Goal: Transaction & Acquisition: Purchase product/service

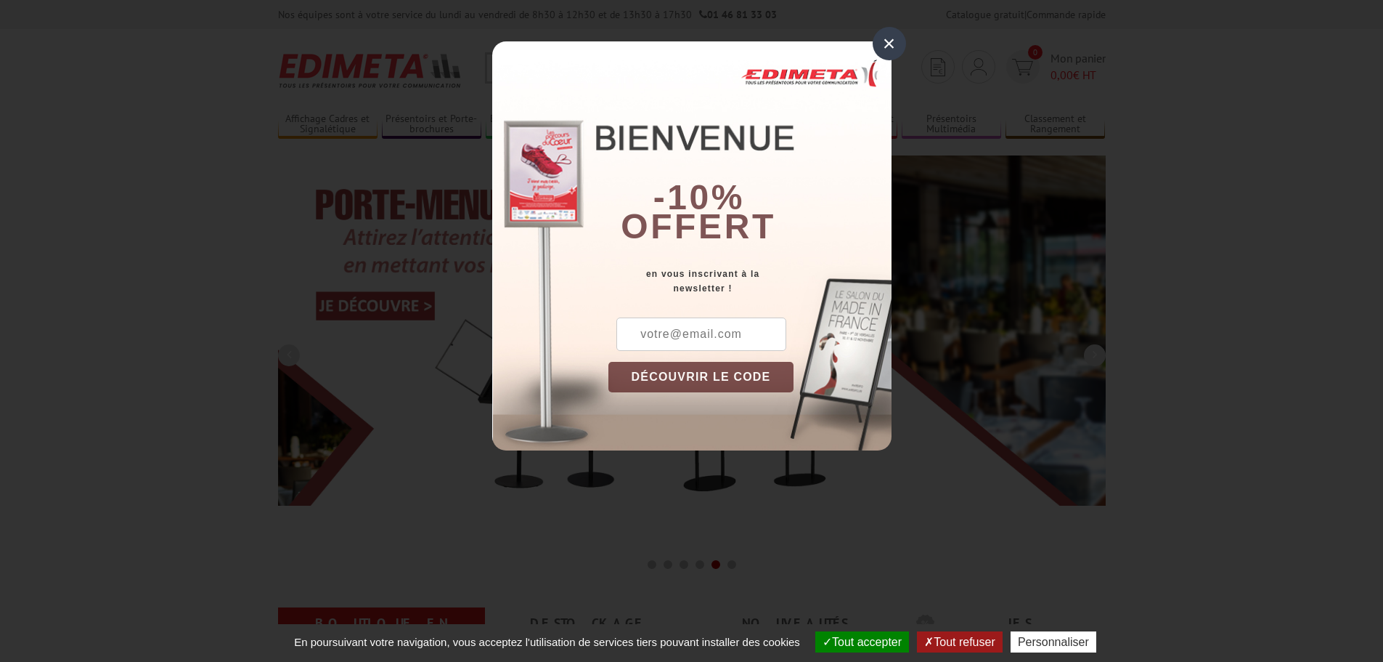
click at [890, 42] on div "×" at bounding box center [889, 43] width 33 height 33
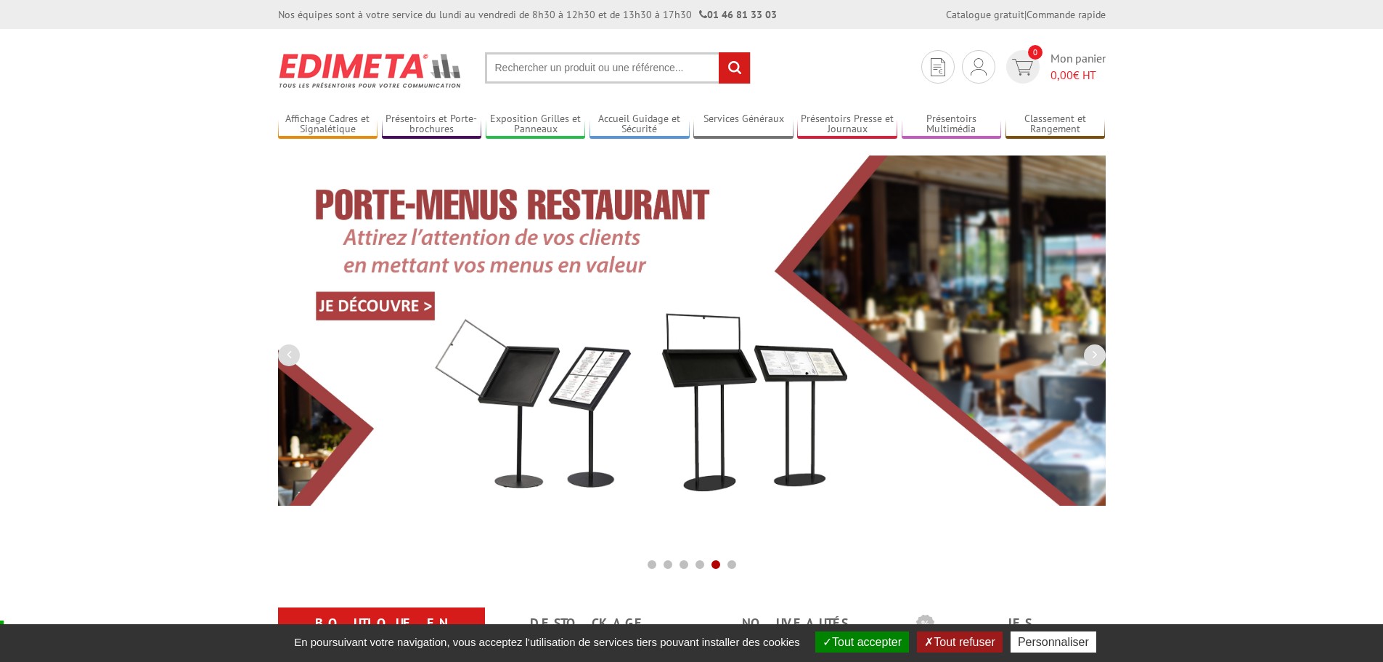
scroll to position [290, 0]
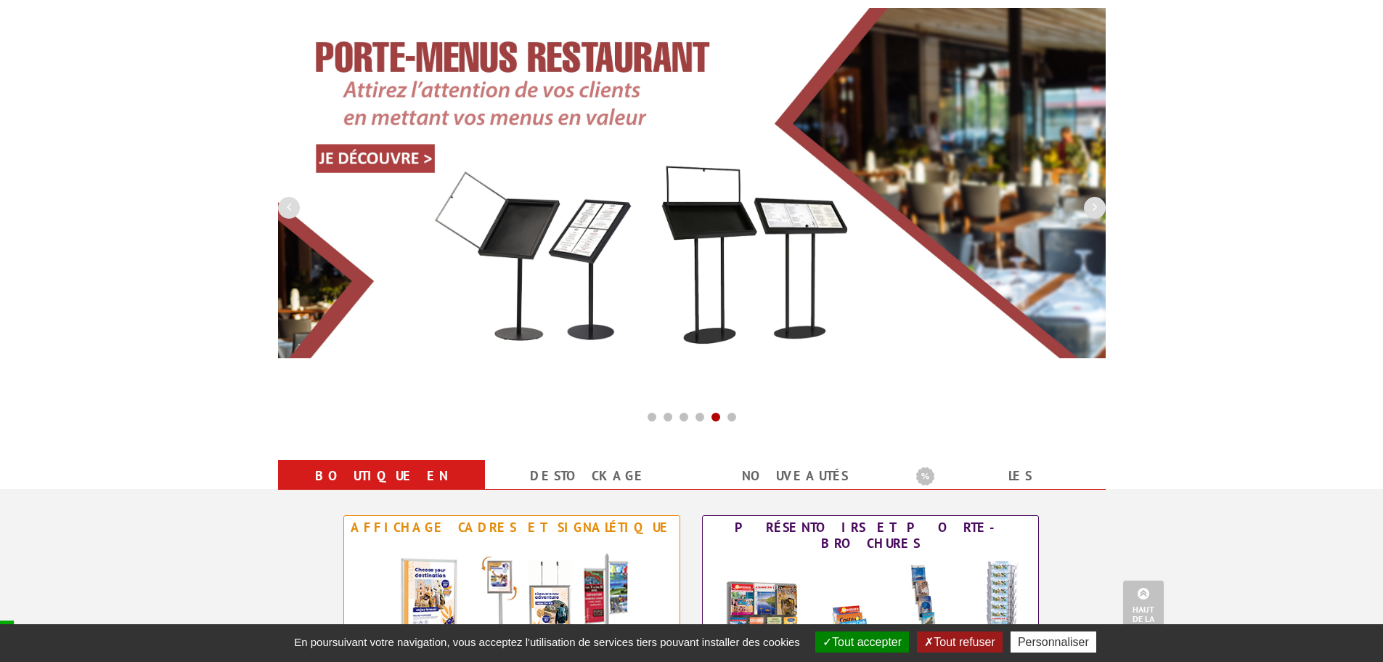
scroll to position [0, 0]
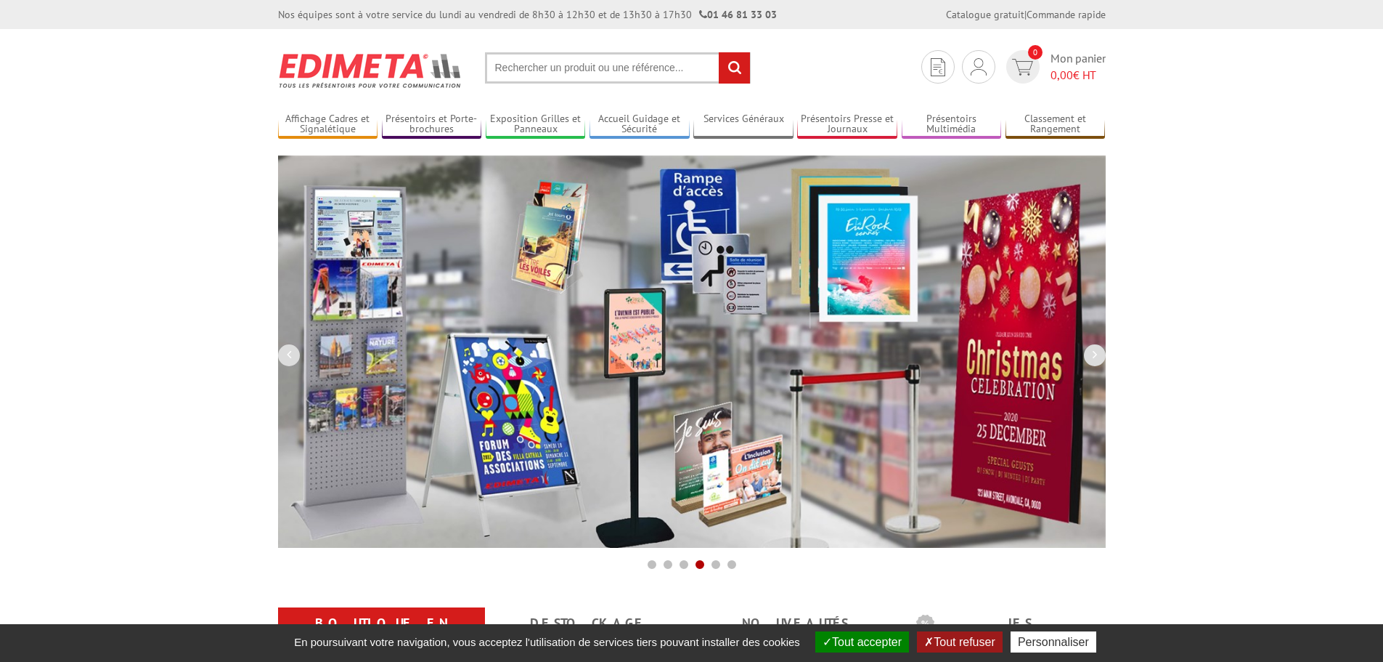
click at [535, 69] on input "text" at bounding box center [618, 67] width 266 height 31
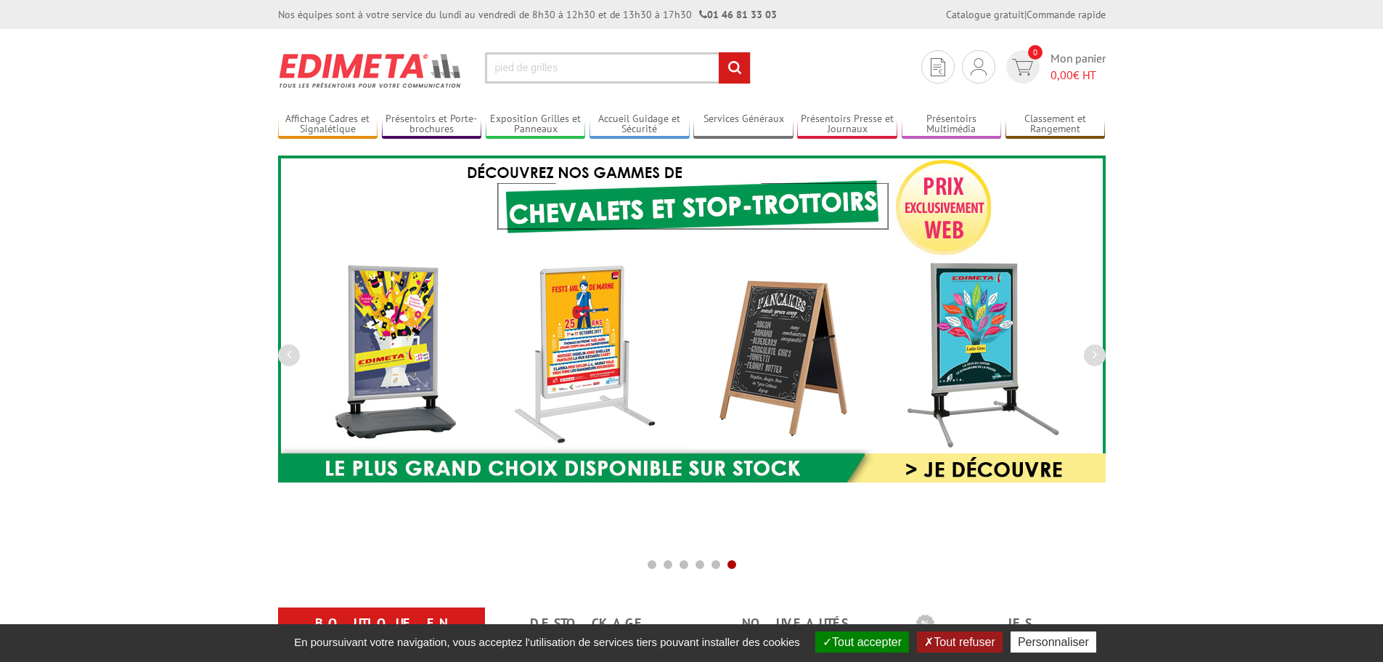
type input "pied de grilles"
click at [719, 52] on input "rechercher" at bounding box center [734, 67] width 31 height 31
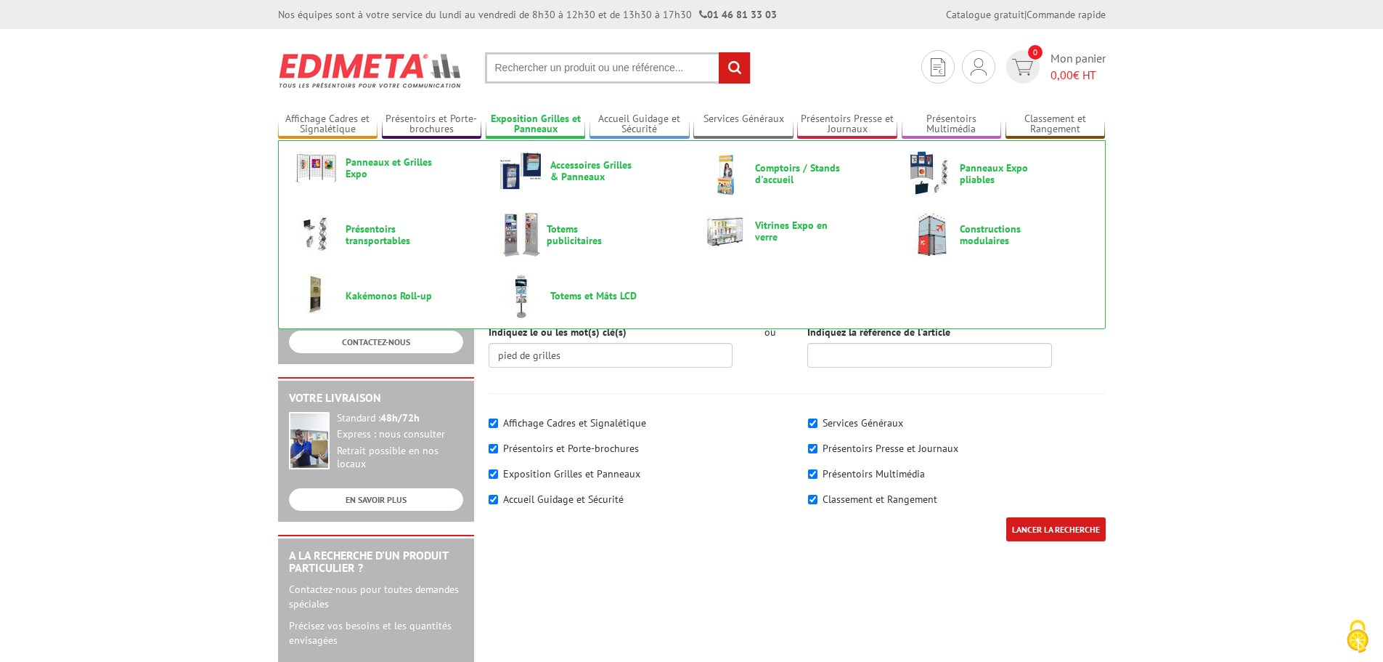
click at [570, 126] on link "Exposition Grilles et Panneaux" at bounding box center [536, 125] width 100 height 24
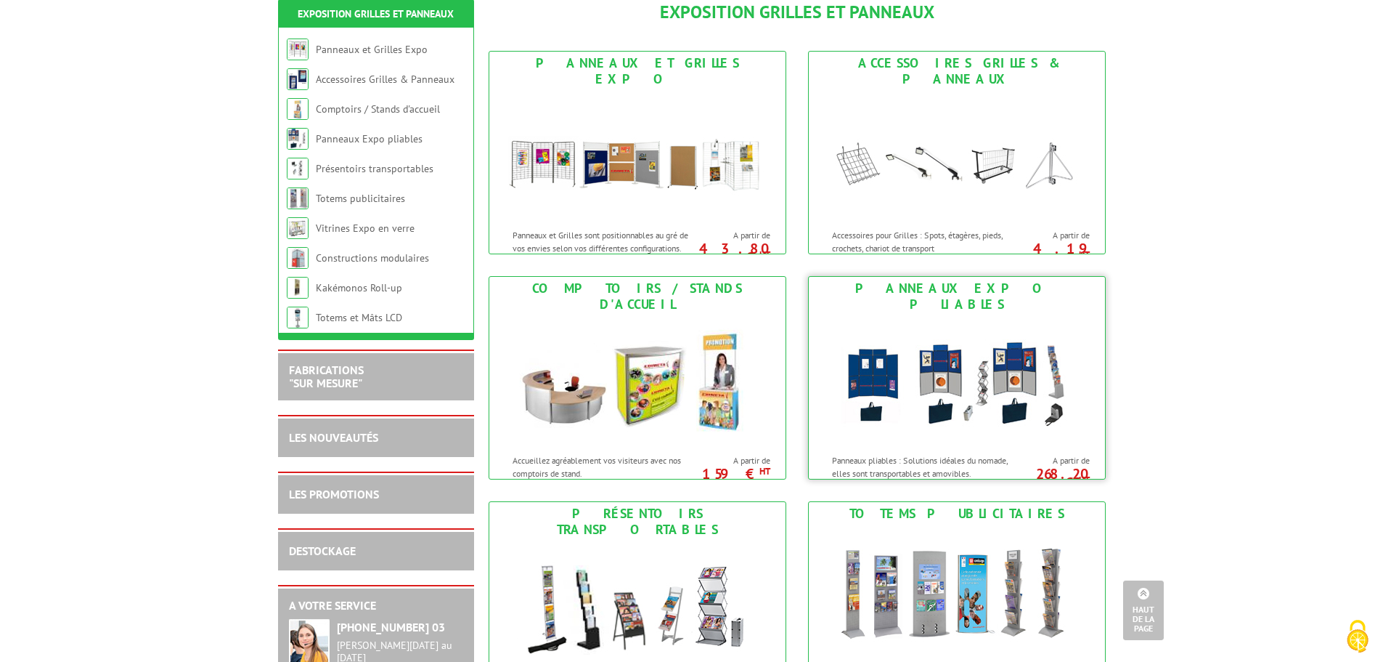
scroll to position [73, 0]
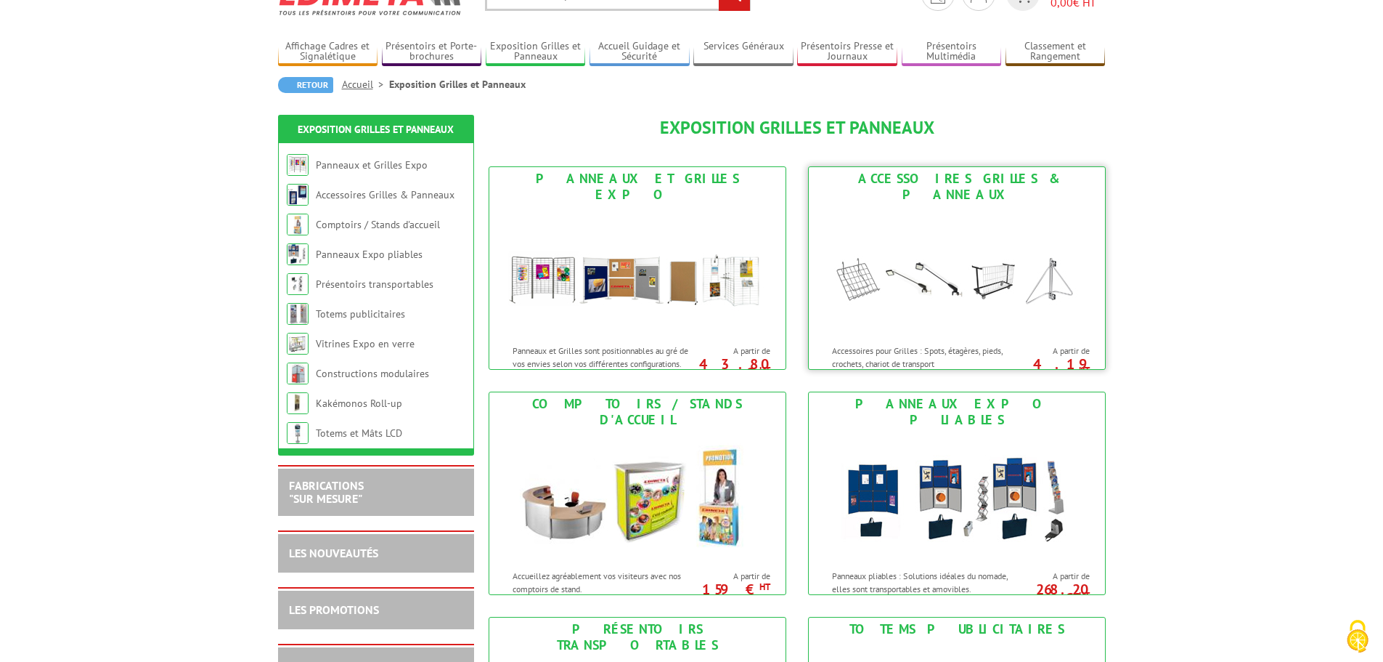
click at [1002, 265] on img at bounding box center [957, 271] width 269 height 131
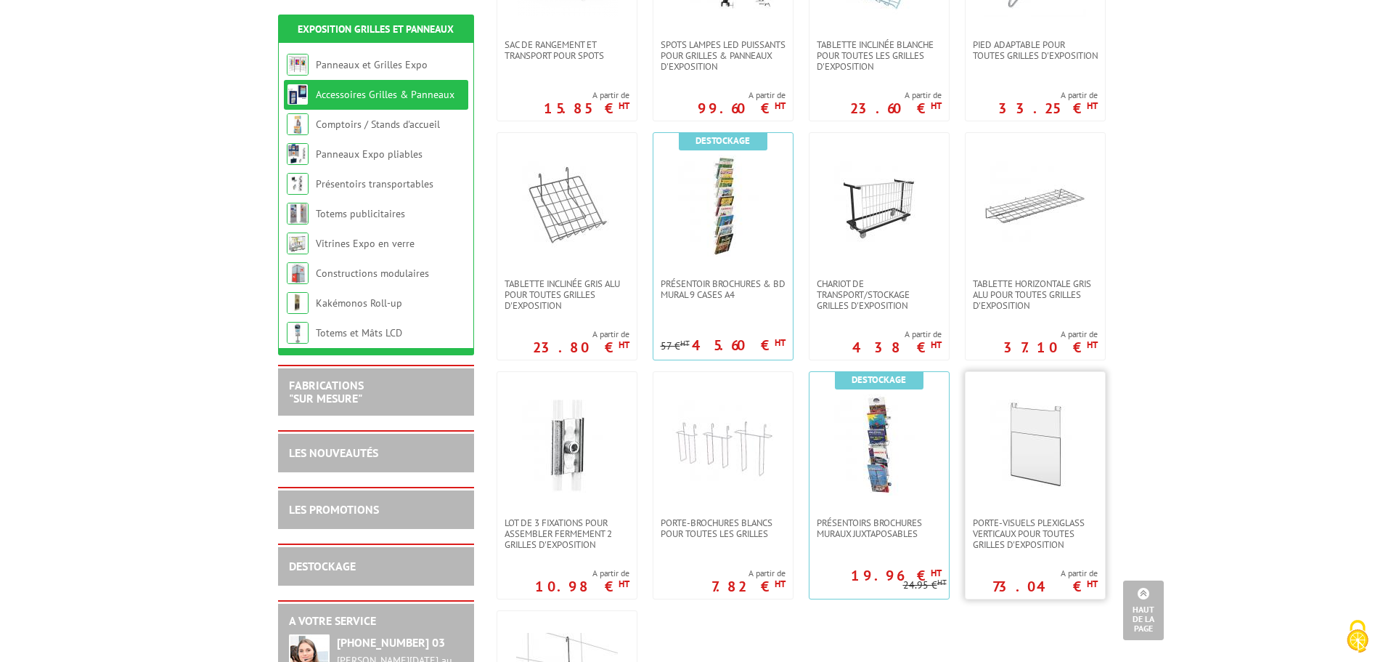
scroll to position [436, 0]
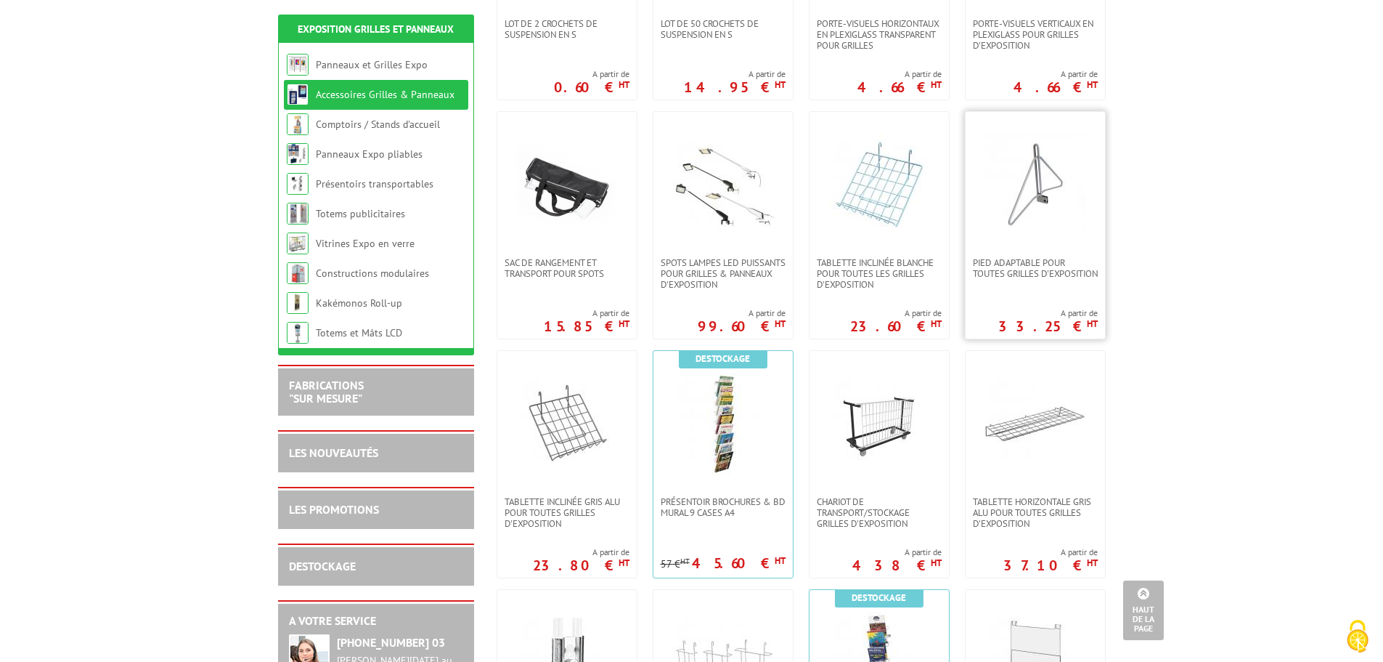
click at [1032, 222] on img at bounding box center [1036, 185] width 102 height 102
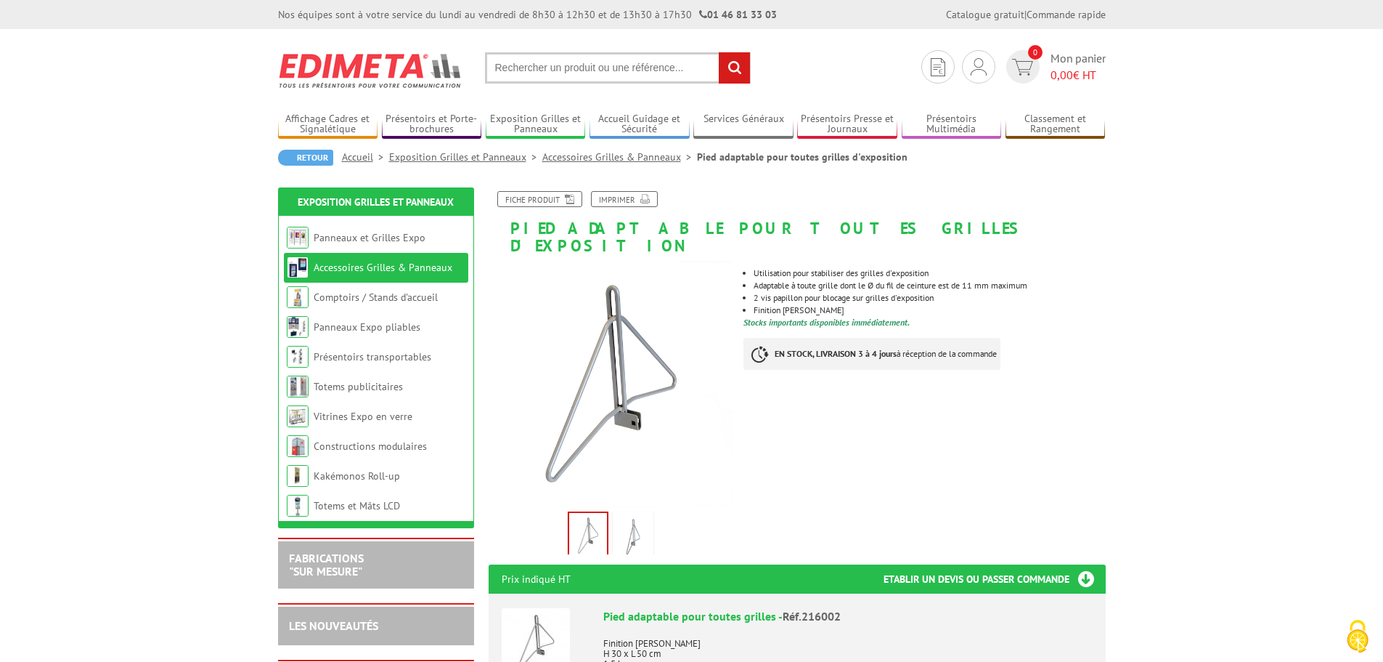
click at [511, 224] on h1 "Pied adaptable pour toutes grilles d'exposition" at bounding box center [797, 222] width 639 height 63
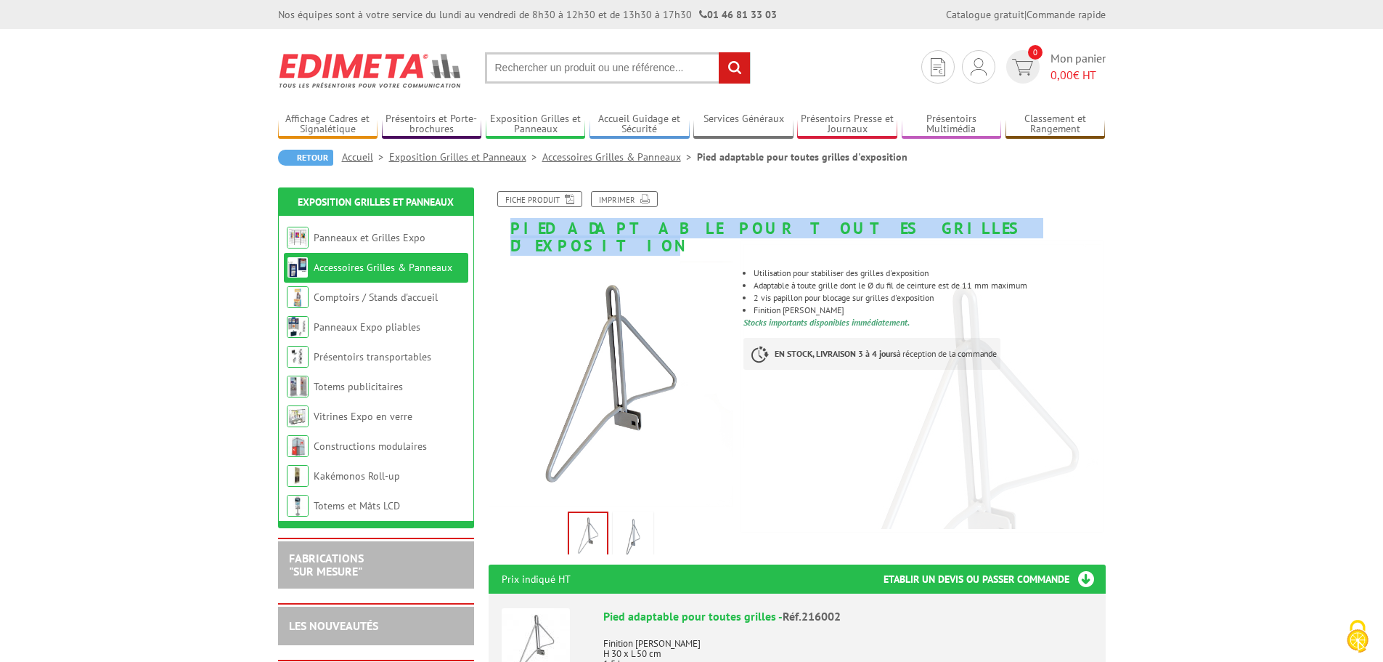
drag, startPoint x: 511, startPoint y: 227, endPoint x: 906, endPoint y: 224, distance: 394.3
click at [906, 224] on h1 "Pied adaptable pour toutes grilles d'exposition" at bounding box center [797, 222] width 639 height 63
copy h1 "Pied adaptable pour toutes grilles d'exposition"
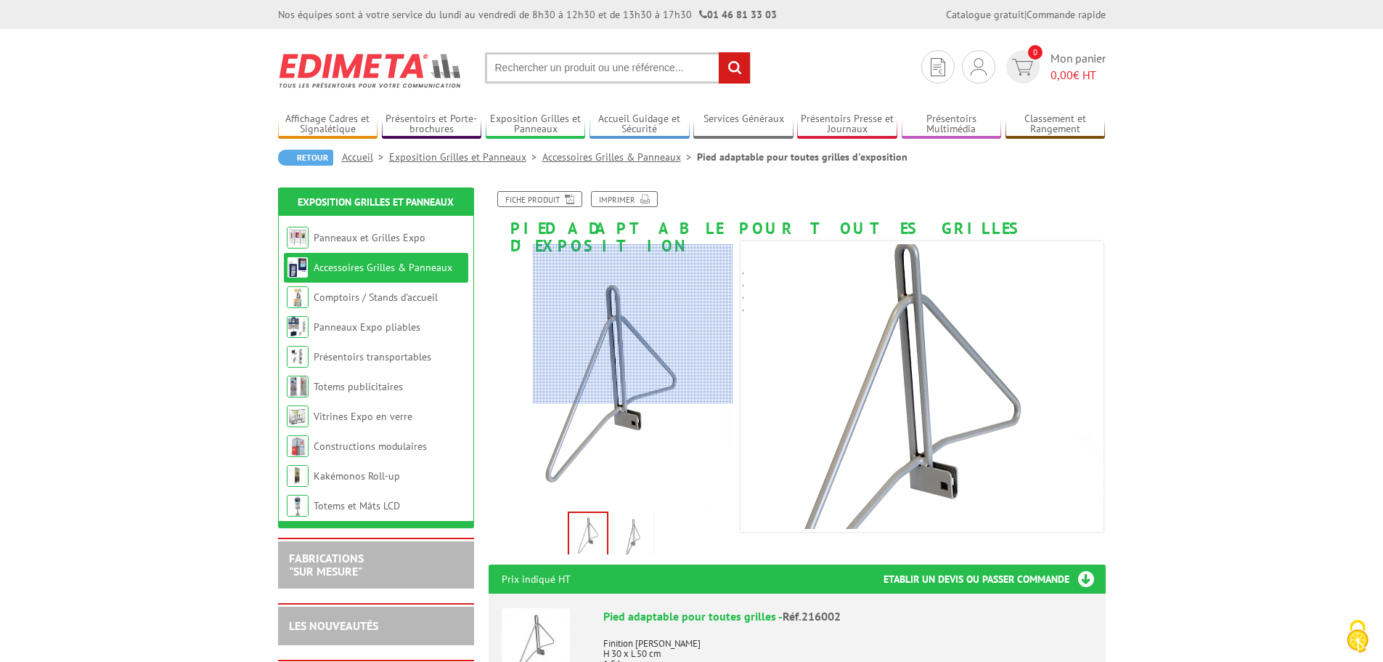
drag, startPoint x: 600, startPoint y: 392, endPoint x: 653, endPoint y: 317, distance: 91.7
click at [653, 317] on div at bounding box center [633, 324] width 200 height 160
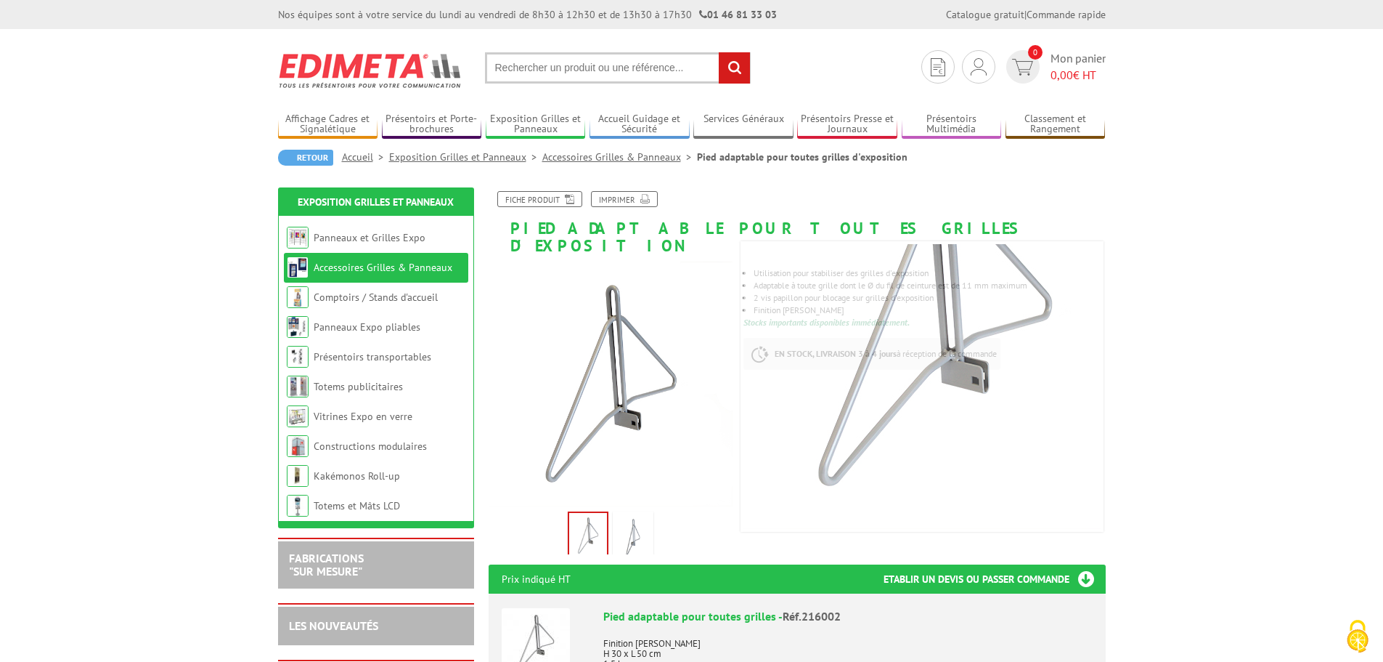
click at [594, 539] on div "Previous Next" at bounding box center [611, 531] width 245 height 51
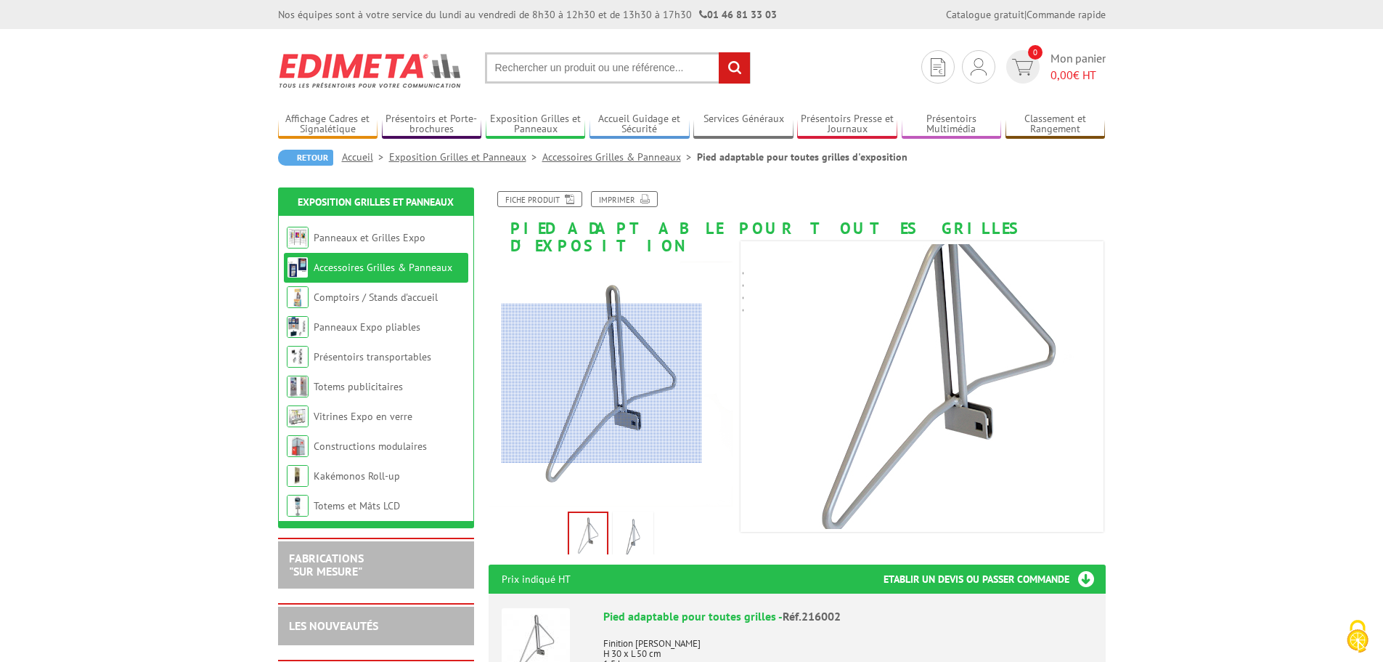
click at [602, 383] on div at bounding box center [602, 384] width 200 height 160
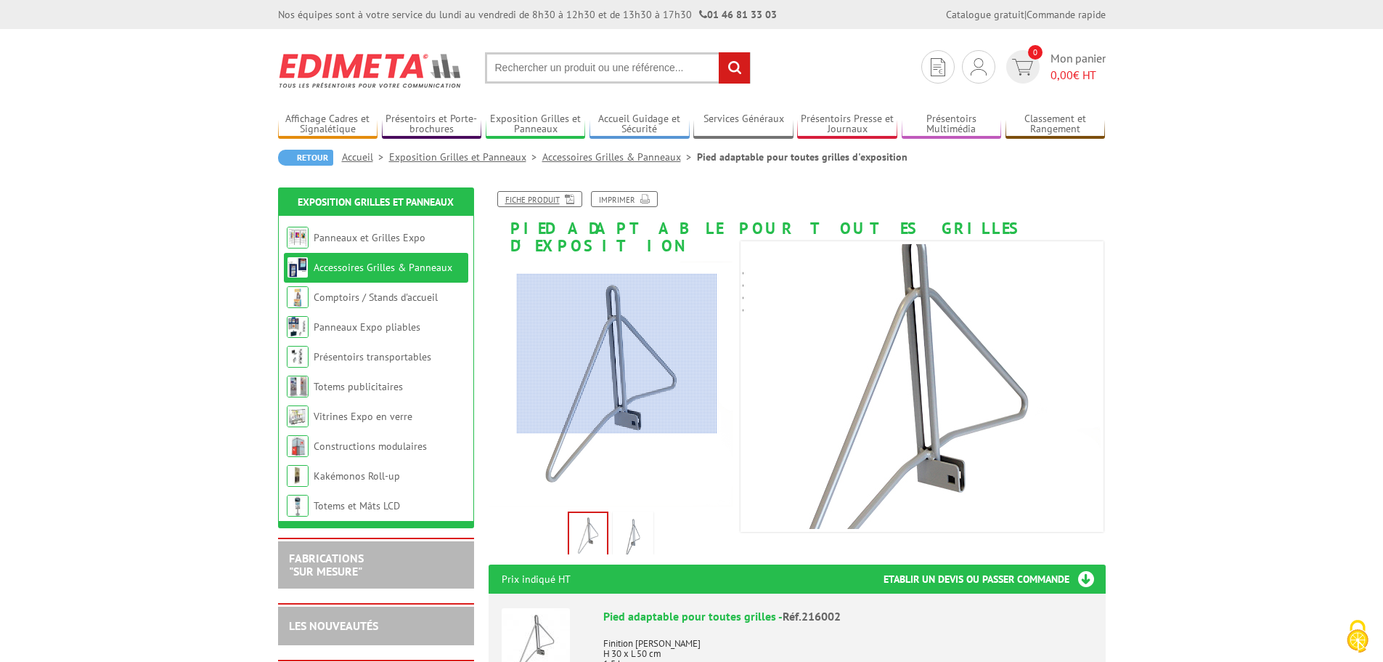
drag, startPoint x: 617, startPoint y: 354, endPoint x: 521, endPoint y: 197, distance: 183.8
click at [521, 197] on link "Fiche produit" at bounding box center [539, 199] width 85 height 16
